Goal: Task Accomplishment & Management: Manage account settings

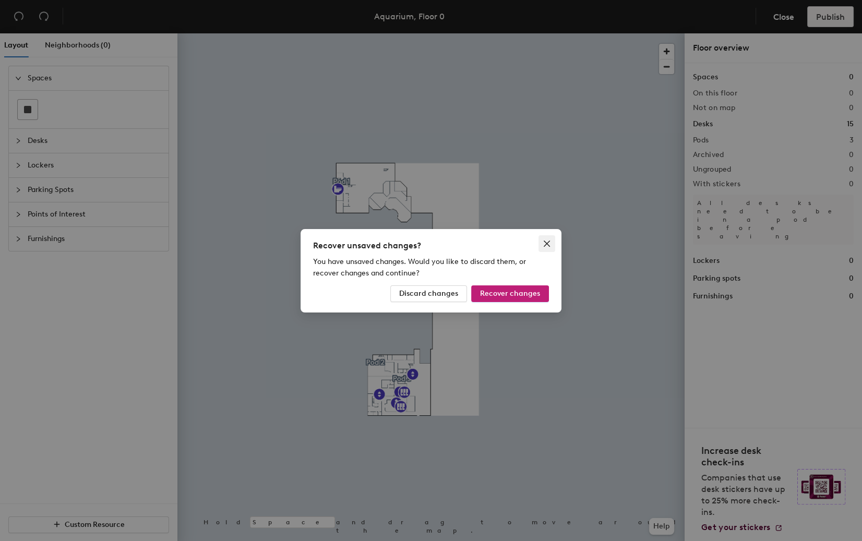
click at [549, 250] on button "Close" at bounding box center [547, 243] width 17 height 17
